Goal: Task Accomplishment & Management: Use online tool/utility

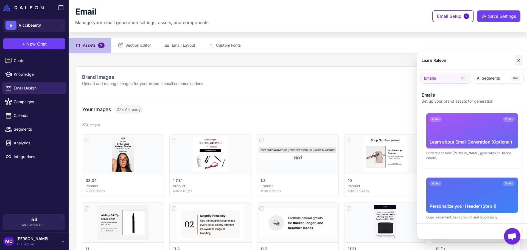
click at [516, 58] on button "✕" at bounding box center [518, 60] width 8 height 11
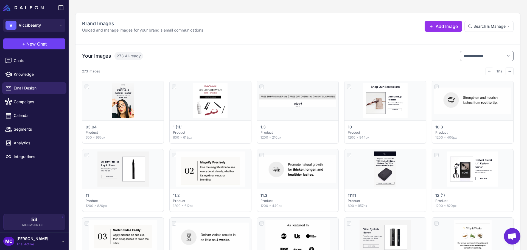
scroll to position [22, 0]
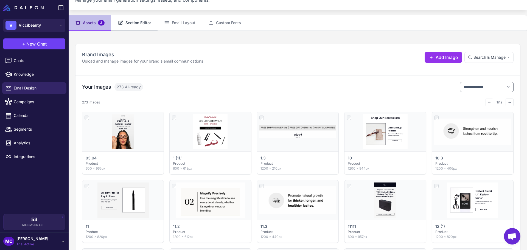
drag, startPoint x: 121, startPoint y: 21, endPoint x: 129, endPoint y: 21, distance: 8.5
click at [121, 21] on icon at bounding box center [120, 23] width 4 height 4
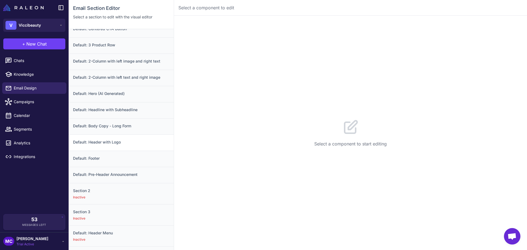
scroll to position [14, 0]
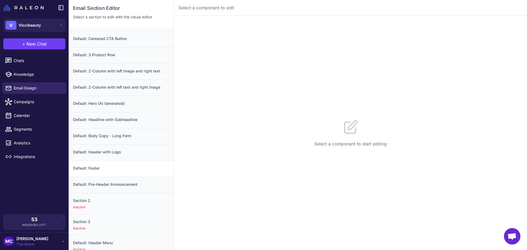
click at [100, 164] on div "Default: Footer" at bounding box center [121, 168] width 105 height 16
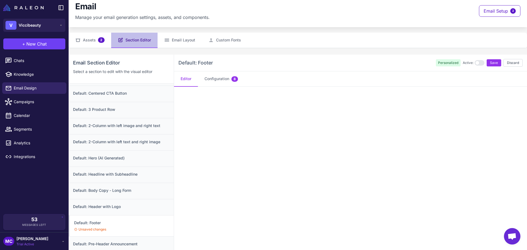
scroll to position [0, 0]
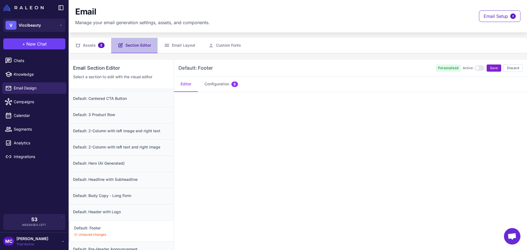
click at [490, 68] on span "Save" at bounding box center [494, 68] width 8 height 5
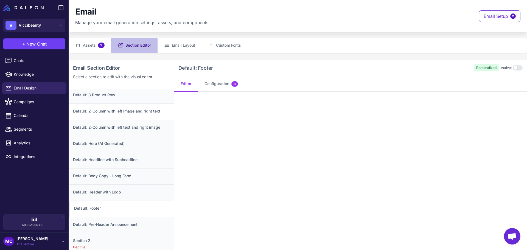
scroll to position [41, 0]
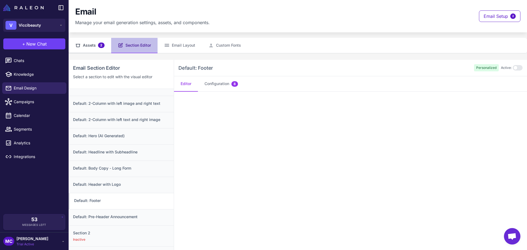
click at [94, 43] on button "Assets 2" at bounding box center [90, 45] width 43 height 15
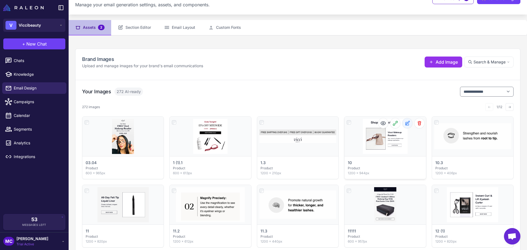
scroll to position [27, 0]
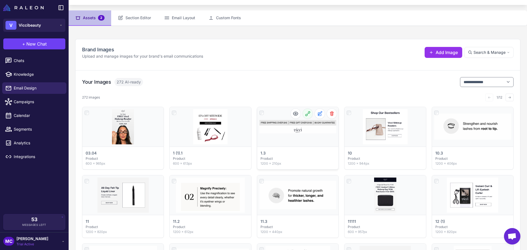
click at [305, 114] on icon at bounding box center [307, 113] width 4 height 4
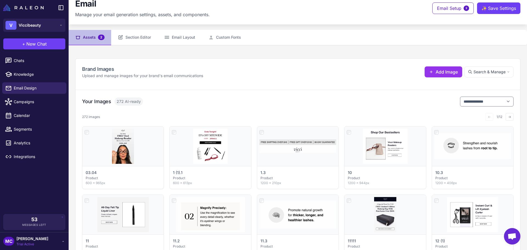
scroll to position [0, 0]
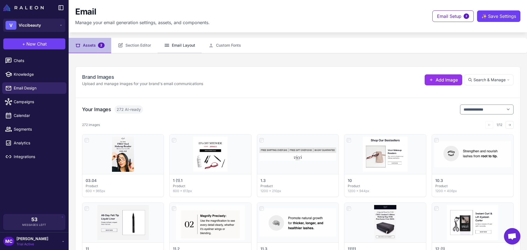
click at [179, 46] on button "Email Layout" at bounding box center [179, 45] width 44 height 15
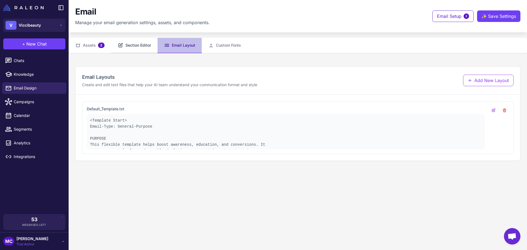
click at [131, 49] on button "Section Editor" at bounding box center [134, 45] width 46 height 15
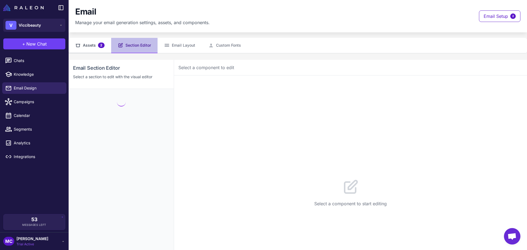
click at [84, 43] on button "Assets 2" at bounding box center [90, 45] width 43 height 15
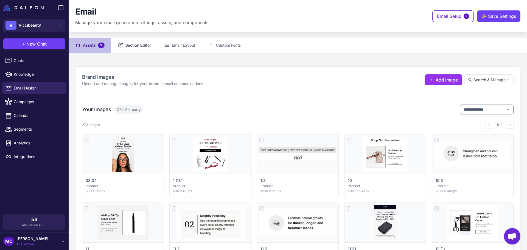
click at [139, 46] on button "Section Editor" at bounding box center [134, 45] width 46 height 15
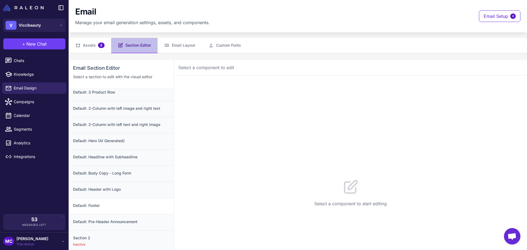
scroll to position [41, 0]
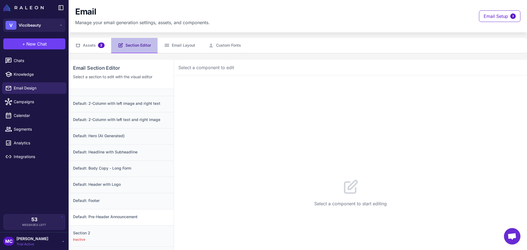
click at [114, 216] on h3 "Default: Pre-Header Announcement" at bounding box center [121, 217] width 96 height 6
click at [93, 217] on h3 "Default: Pre-Header Announcement" at bounding box center [121, 217] width 95 height 6
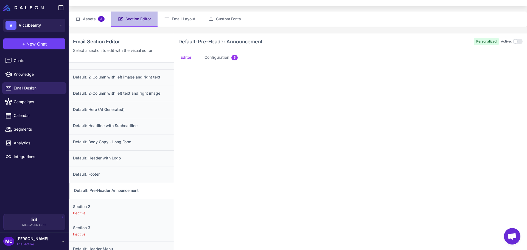
scroll to position [0, 0]
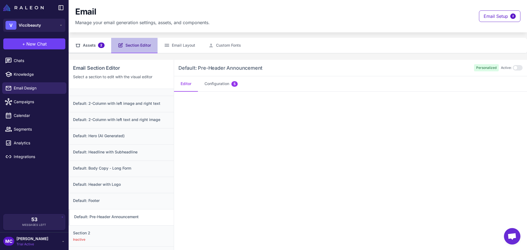
click at [85, 46] on button "Assets 2" at bounding box center [90, 45] width 43 height 15
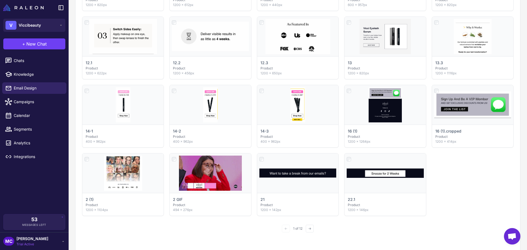
scroll to position [274, 0]
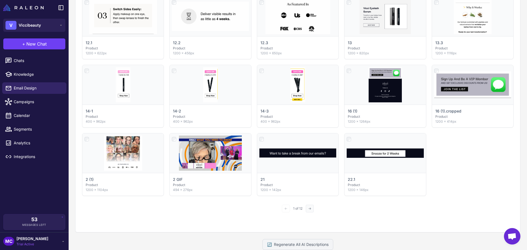
click at [307, 208] on button "→" at bounding box center [310, 209] width 8 height 8
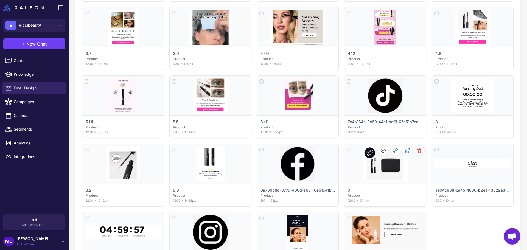
scroll to position [192, 0]
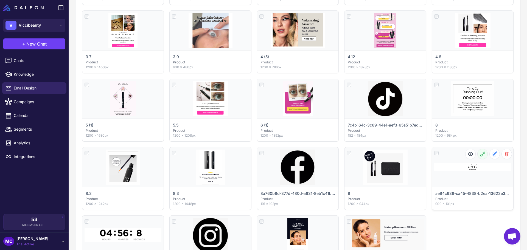
click at [479, 152] on icon at bounding box center [481, 153] width 5 height 5
click at [492, 156] on icon at bounding box center [494, 153] width 5 height 5
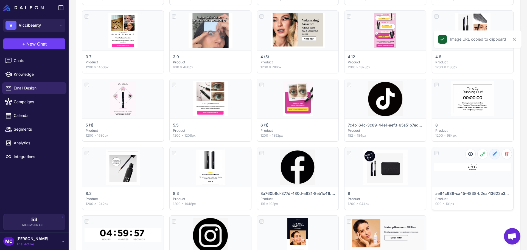
select select "*******"
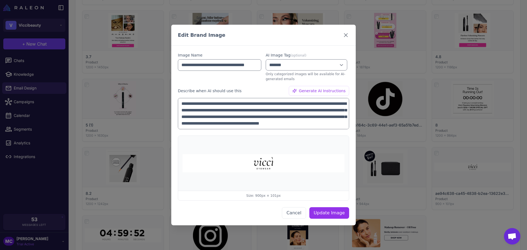
click at [346, 34] on icon at bounding box center [345, 35] width 7 height 7
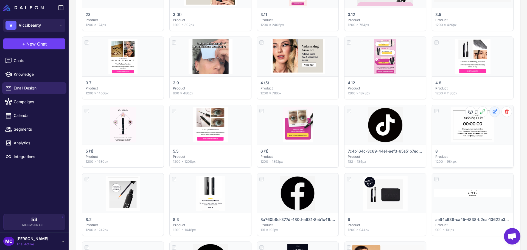
scroll to position [219, 0]
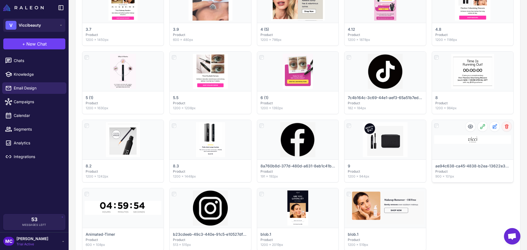
click at [505, 128] on icon at bounding box center [507, 127] width 4 height 4
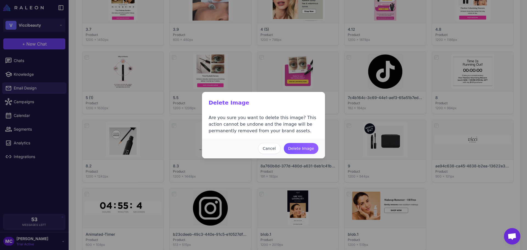
click at [304, 148] on button "Delete Image" at bounding box center [301, 148] width 35 height 11
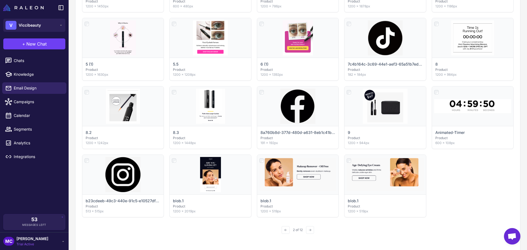
scroll to position [297, 0]
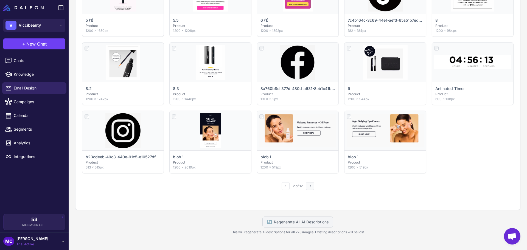
click at [307, 185] on button "→" at bounding box center [310, 186] width 8 height 8
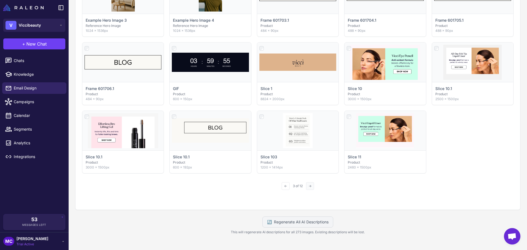
click at [308, 187] on button "→" at bounding box center [310, 186] width 8 height 8
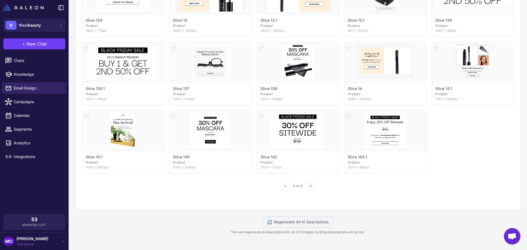
click at [310, 186] on button "→" at bounding box center [310, 186] width 8 height 8
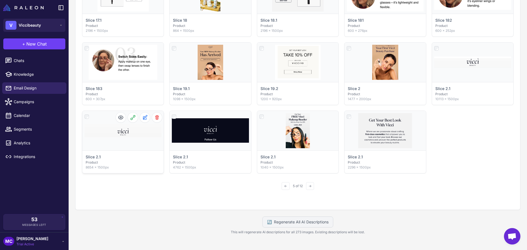
click at [128, 130] on div "Click to select" at bounding box center [122, 130] width 81 height 39
click at [142, 117] on icon at bounding box center [144, 117] width 5 height 5
select select "*******"
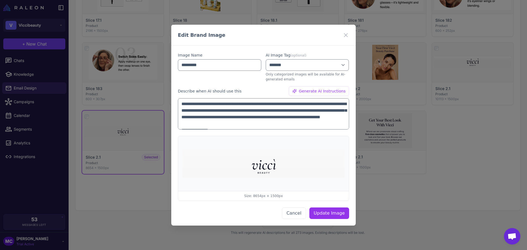
click at [452, 134] on div "**********" at bounding box center [263, 125] width 527 height 250
click at [345, 34] on icon at bounding box center [345, 34] width 3 height 3
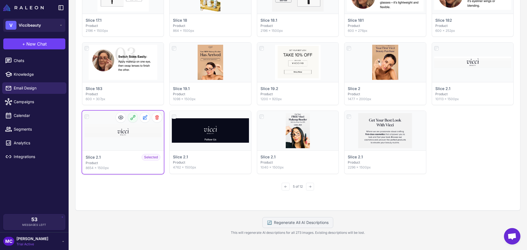
click at [131, 118] on icon at bounding box center [133, 117] width 4 height 4
click at [124, 137] on div "Click to deselect" at bounding box center [122, 130] width 81 height 39
click at [142, 117] on icon at bounding box center [144, 117] width 5 height 5
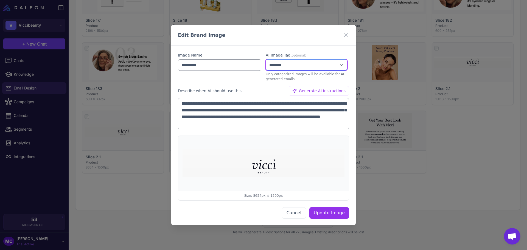
click at [326, 64] on select "**********" at bounding box center [306, 64] width 81 height 11
select select "****"
click at [266, 59] on select "**********" at bounding box center [306, 64] width 81 height 11
click at [323, 215] on button "Update Image" at bounding box center [329, 213] width 40 height 12
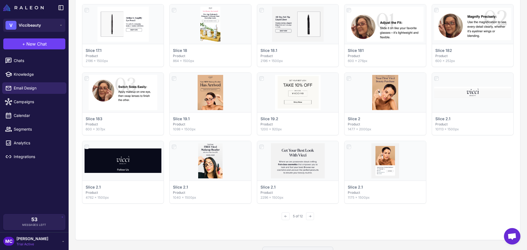
scroll to position [274, 0]
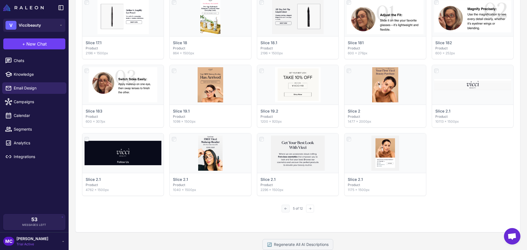
click at [282, 210] on button "←" at bounding box center [285, 209] width 8 height 8
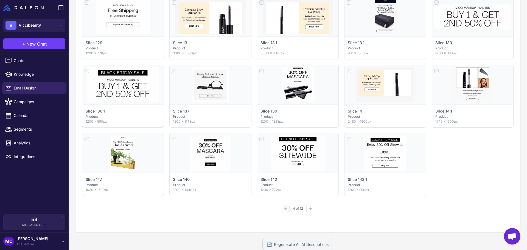
drag, startPoint x: 287, startPoint y: 205, endPoint x: 285, endPoint y: 209, distance: 3.8
click at [287, 206] on button "←" at bounding box center [285, 209] width 8 height 8
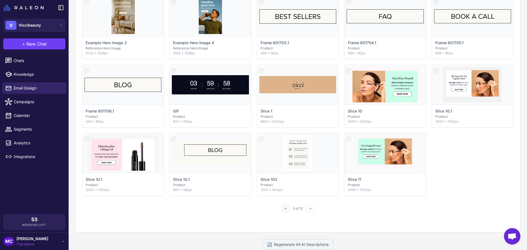
click at [285, 209] on button "←" at bounding box center [285, 209] width 8 height 8
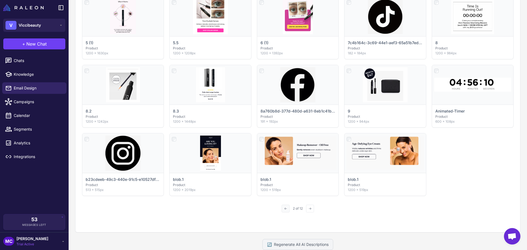
click at [284, 209] on button "←" at bounding box center [285, 209] width 8 height 8
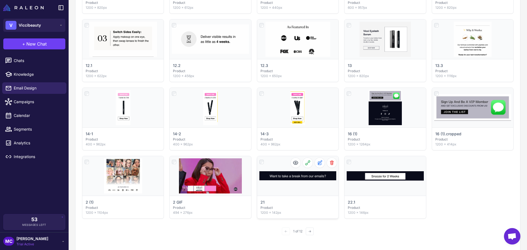
scroll to position [297, 0]
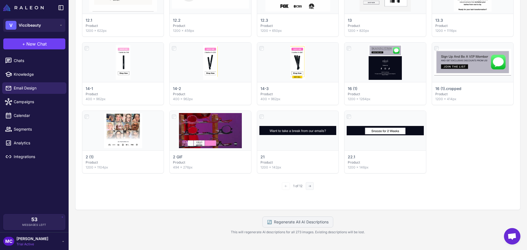
click at [308, 188] on button "→" at bounding box center [310, 186] width 8 height 8
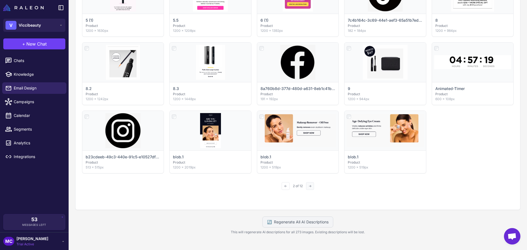
click at [310, 183] on button "→" at bounding box center [310, 186] width 8 height 8
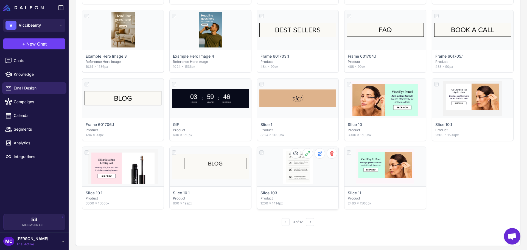
scroll to position [274, 0]
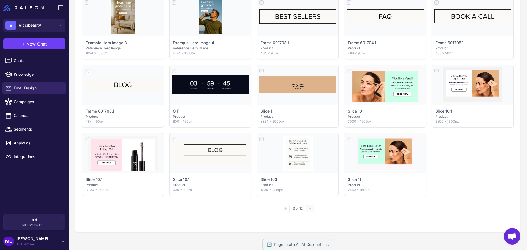
click at [309, 210] on button "→" at bounding box center [310, 209] width 8 height 8
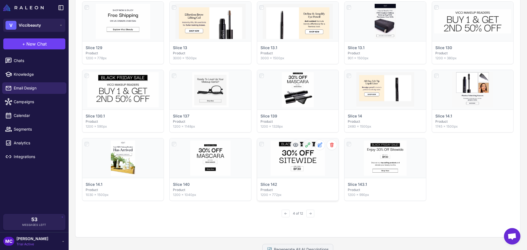
scroll to position [297, 0]
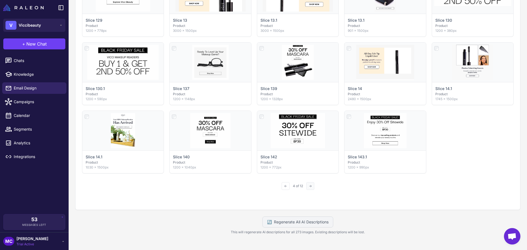
click at [309, 184] on button "→" at bounding box center [310, 186] width 8 height 8
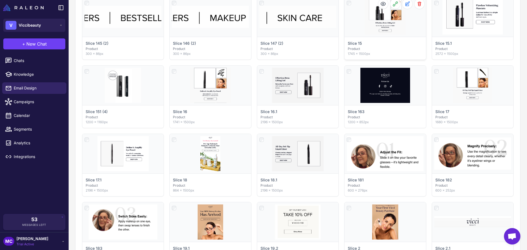
scroll to position [274, 0]
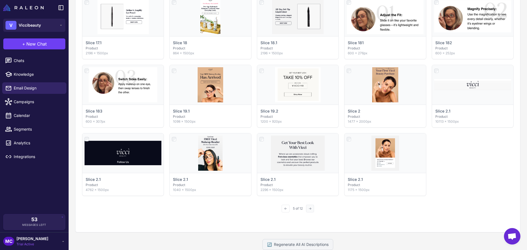
click at [310, 209] on button "→" at bounding box center [310, 209] width 8 height 8
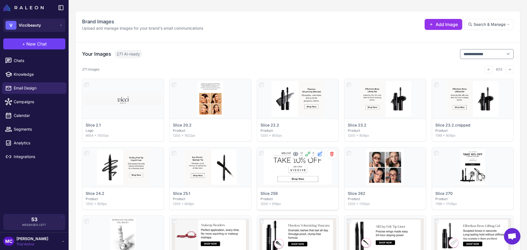
scroll to position [55, 0]
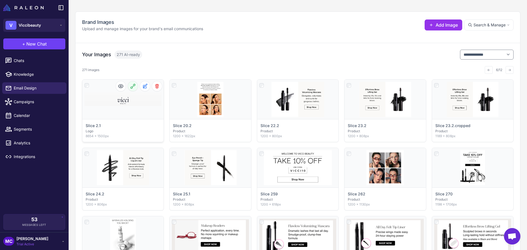
click at [133, 87] on icon at bounding box center [132, 85] width 5 height 5
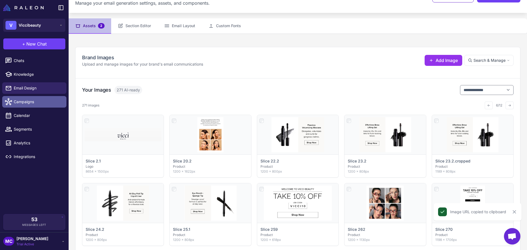
scroll to position [0, 0]
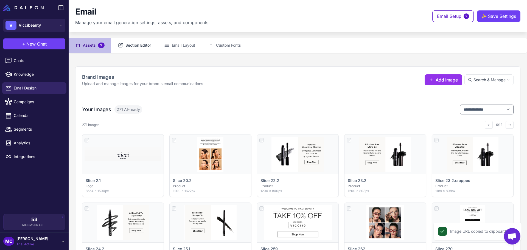
click at [143, 45] on button "Section Editor" at bounding box center [134, 45] width 46 height 15
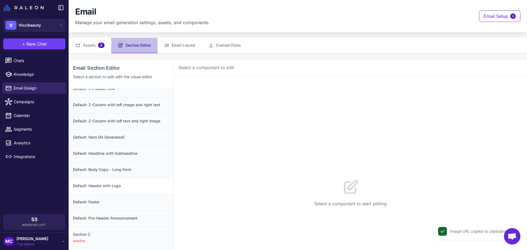
scroll to position [41, 0]
click at [109, 187] on h3 "Default: Header with Logo" at bounding box center [121, 184] width 96 height 6
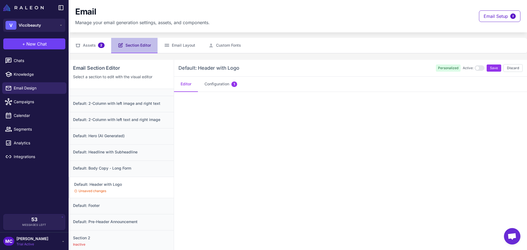
click at [490, 70] on span "Save" at bounding box center [494, 68] width 8 height 5
